Goal: Information Seeking & Learning: Learn about a topic

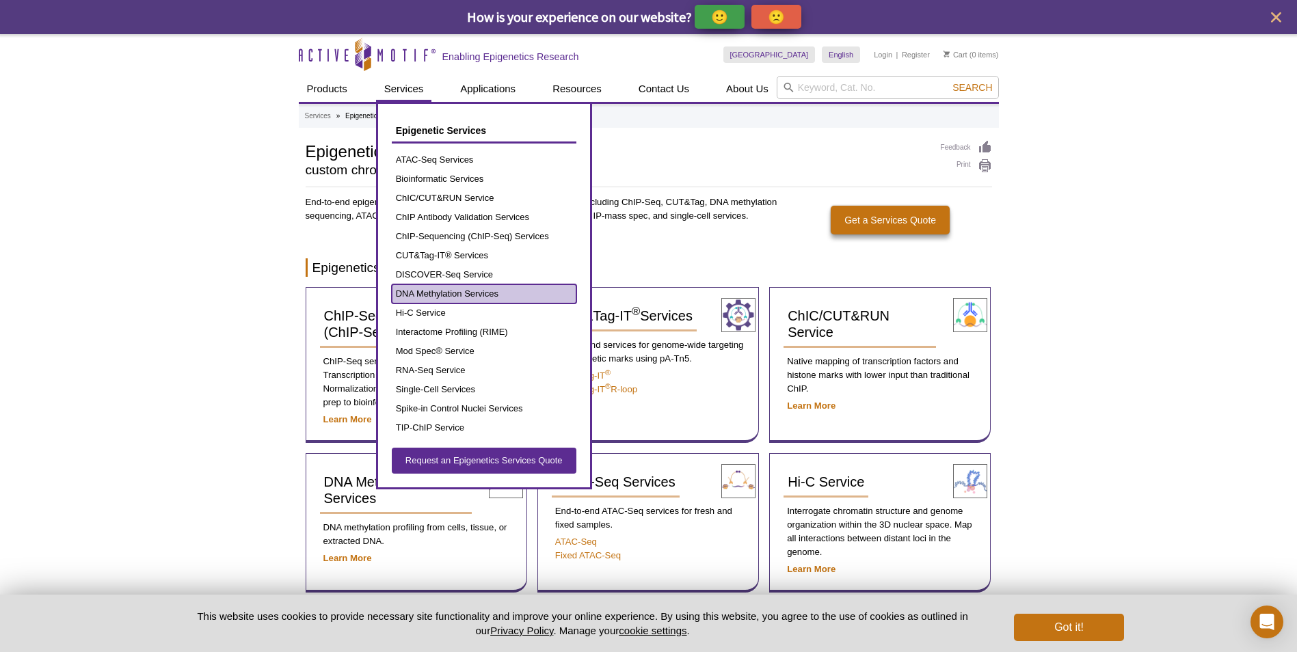
click at [467, 293] on link "DNA Methylation Services" at bounding box center [484, 293] width 185 height 19
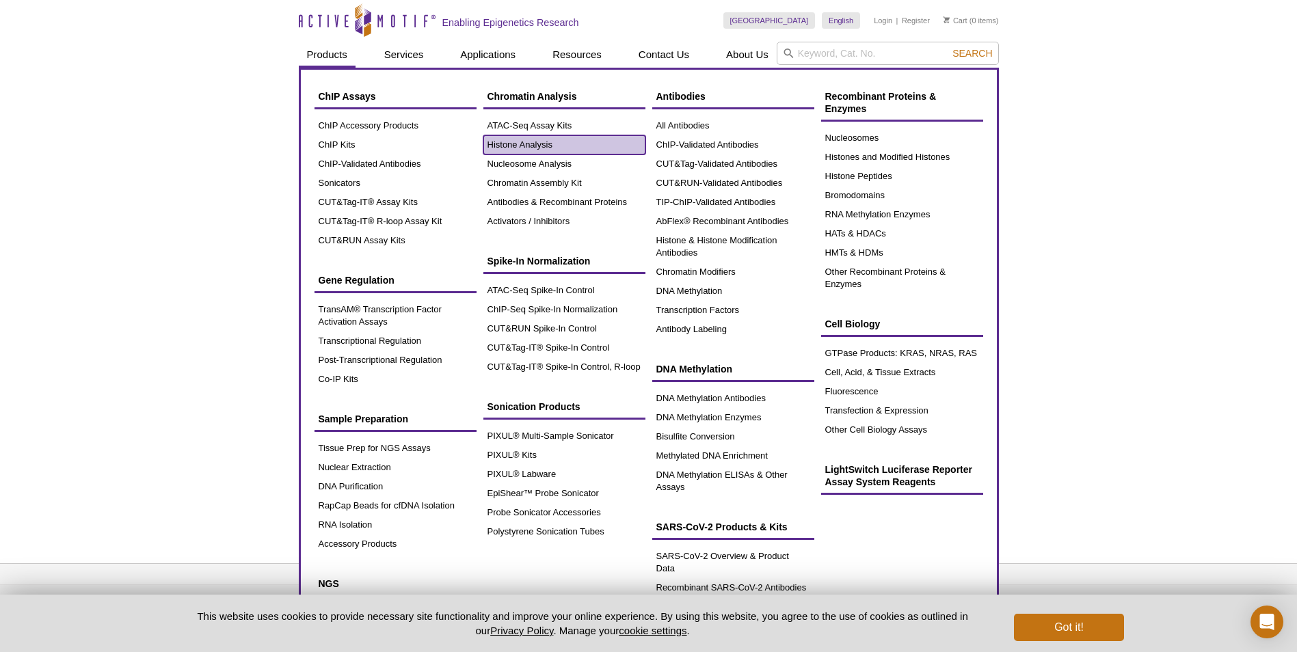
click at [546, 142] on link "Histone Analysis" at bounding box center [564, 144] width 162 height 19
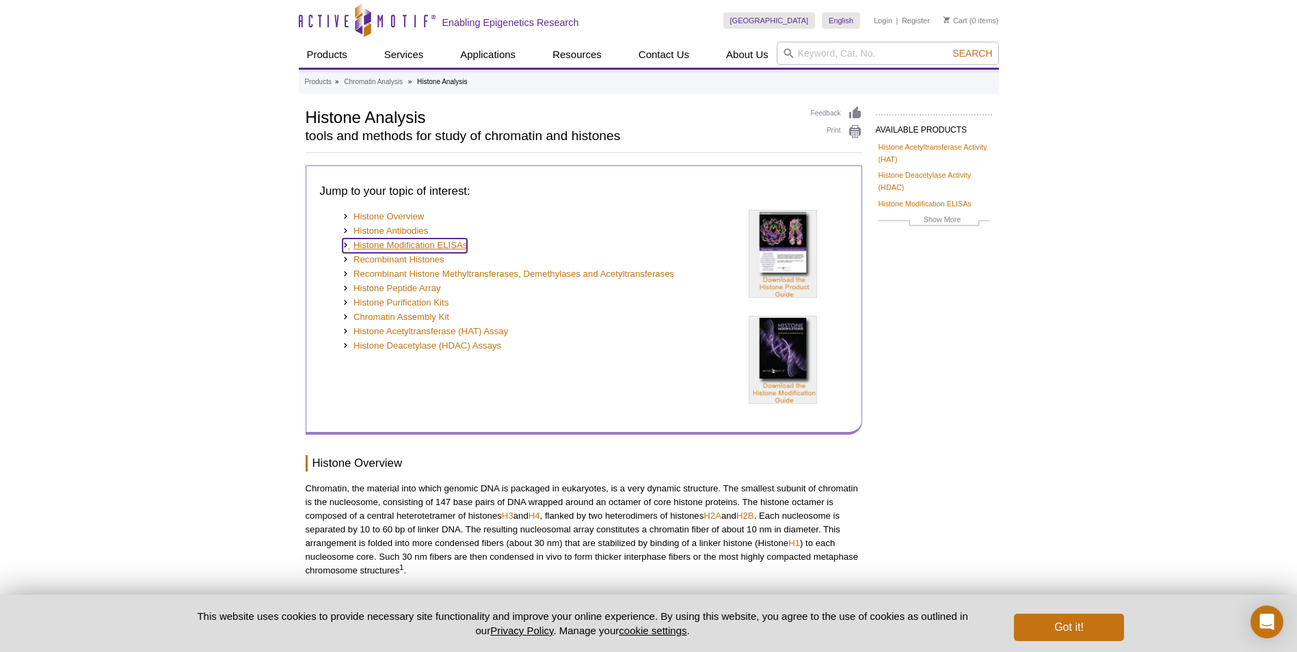
click at [451, 248] on link "Histone Modification ELISAs" at bounding box center [405, 246] width 125 height 14
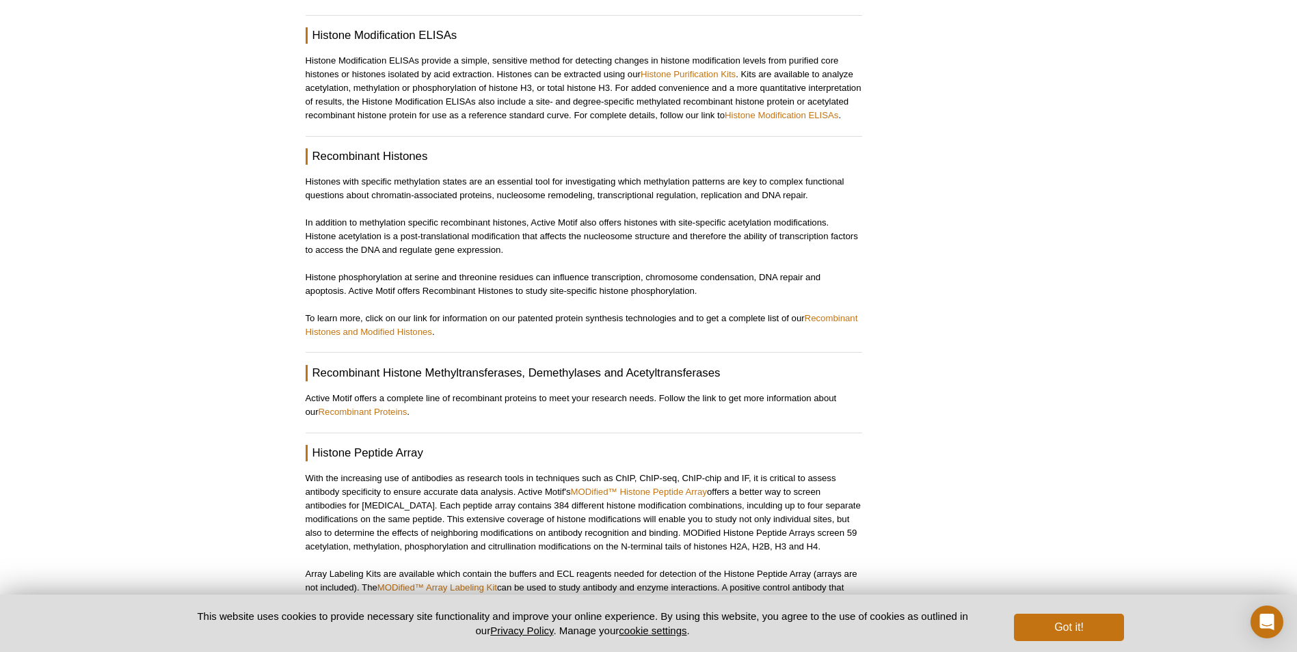
click at [762, 82] on p "Histone Modification ELISAs provide a simple, sensitive method for detecting ch…" at bounding box center [584, 88] width 557 height 68
click at [763, 110] on link "Histone Modification ELISAs" at bounding box center [781, 115] width 113 height 10
